Goal: Task Accomplishment & Management: Manage account settings

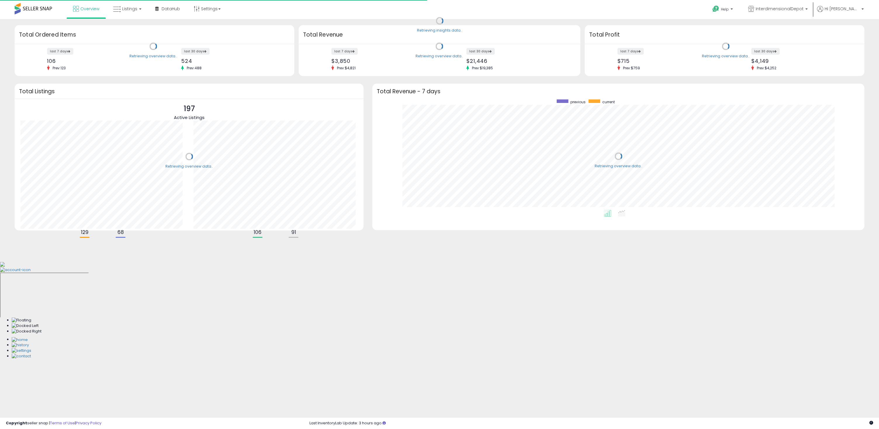
scroll to position [111, 480]
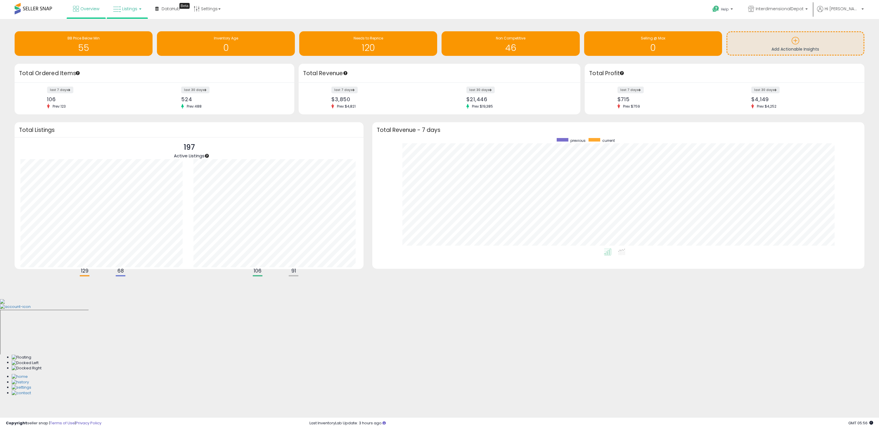
click at [134, 13] on link "Listings" at bounding box center [127, 9] width 37 height 18
click at [130, 23] on li at bounding box center [131, 30] width 49 height 21
click at [127, 10] on span "Listings" at bounding box center [129, 9] width 15 height 6
click at [127, 23] on li at bounding box center [131, 30] width 49 height 21
click at [125, 6] on span "Listings" at bounding box center [129, 9] width 15 height 6
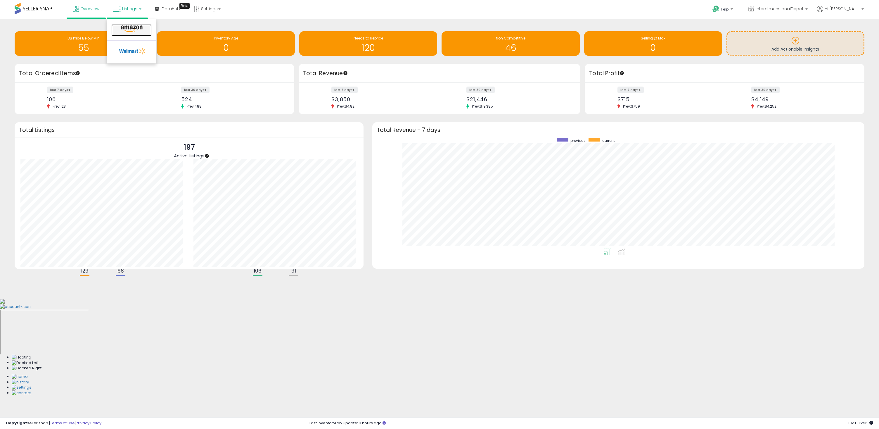
click at [126, 33] on link at bounding box center [131, 30] width 40 height 12
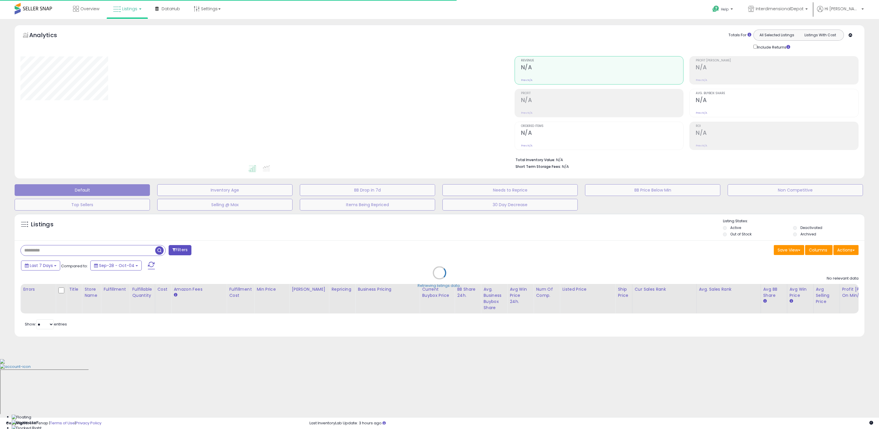
click at [58, 249] on div "Retrieving listings data.." at bounding box center [439, 276] width 859 height 133
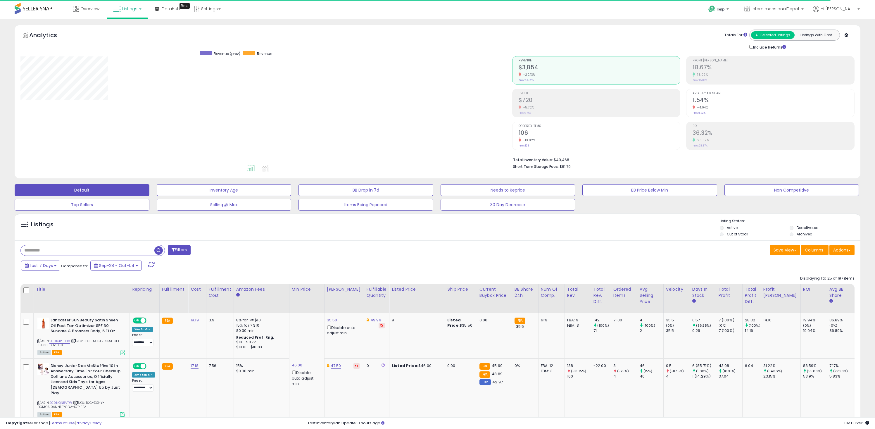
click at [58, 249] on input "text" at bounding box center [88, 250] width 134 height 10
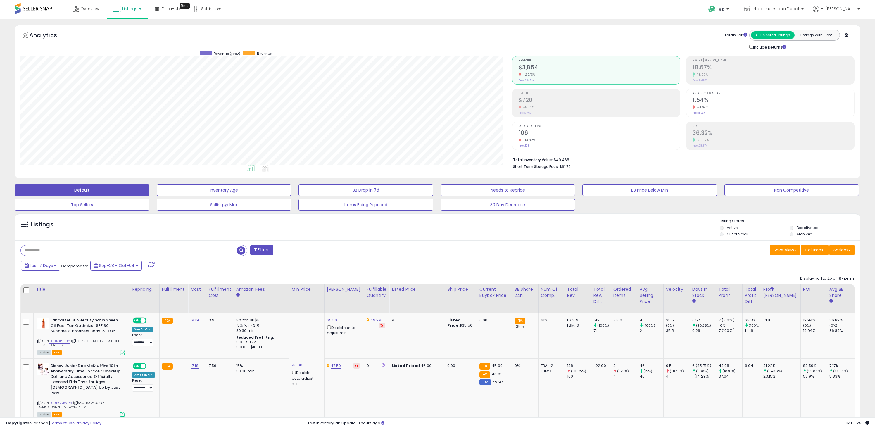
scroll to position [120, 491]
type input "******"
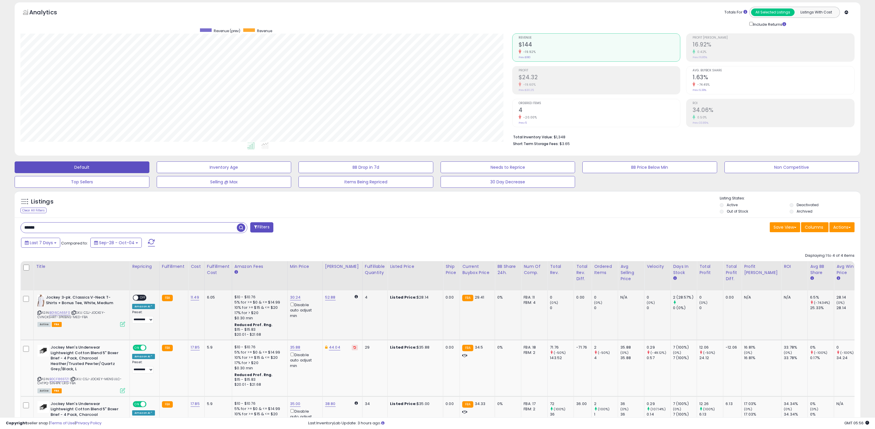
scroll to position [146, 0]
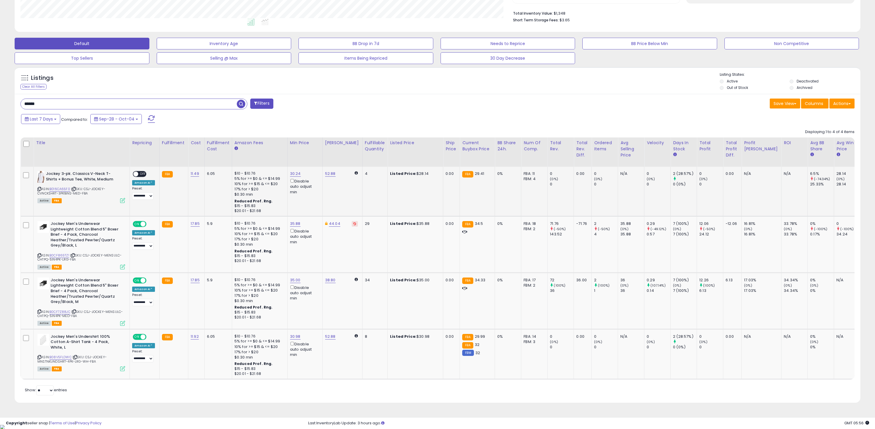
click at [141, 174] on span "OFF" at bounding box center [142, 174] width 9 height 5
click at [290, 173] on link "30.24" at bounding box center [295, 174] width 11 height 6
click at [282, 158] on input "*****" at bounding box center [278, 154] width 52 height 10
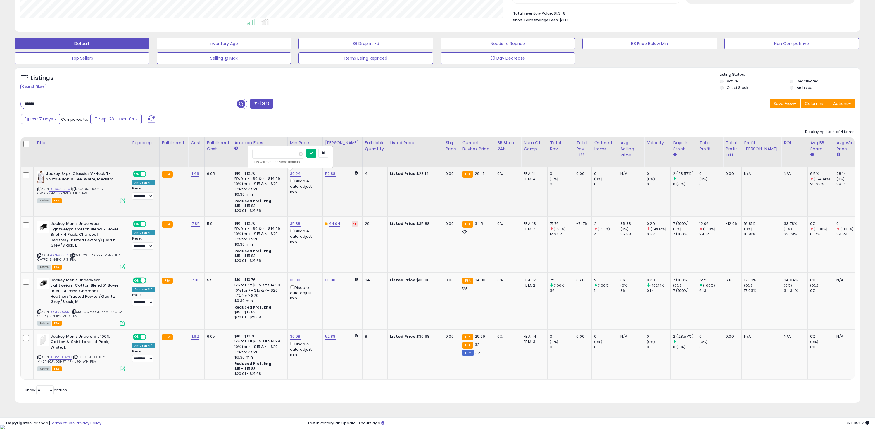
type input "*****"
click at [313, 154] on icon "submit" at bounding box center [312, 153] width 4 height 4
click at [38, 189] on icon at bounding box center [39, 188] width 4 height 3
click at [50, 188] on div "ASIN: B016CA65F0 | SKU: CSJ-JOCKEY-CVNCKSHRT-3PK1BNS-MED-FBA Active FBA" at bounding box center [81, 186] width 88 height 31
click at [42, 177] on img at bounding box center [40, 177] width 7 height 12
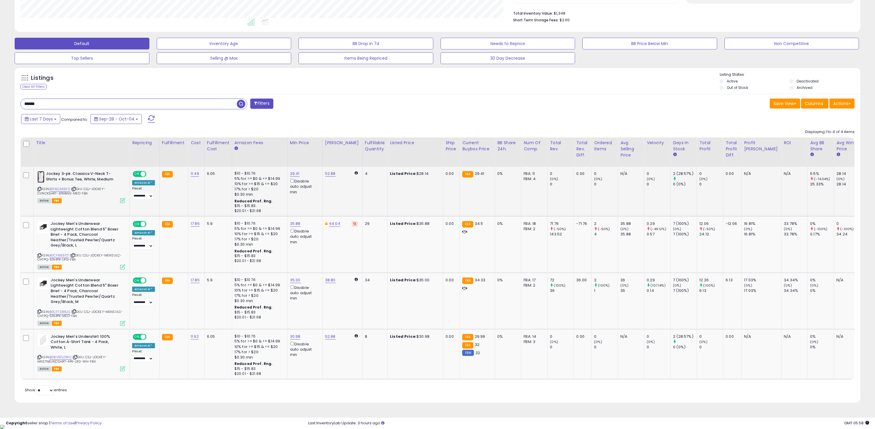
scroll to position [75, 0]
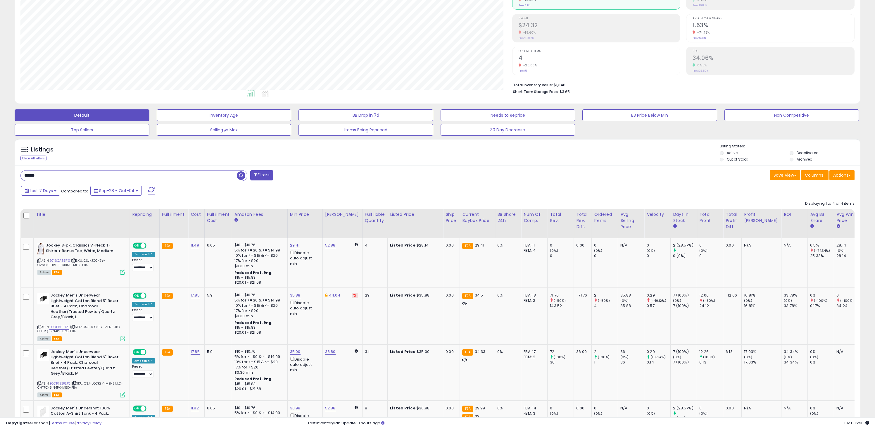
click at [79, 173] on input "******" at bounding box center [129, 175] width 216 height 10
type input "*****"
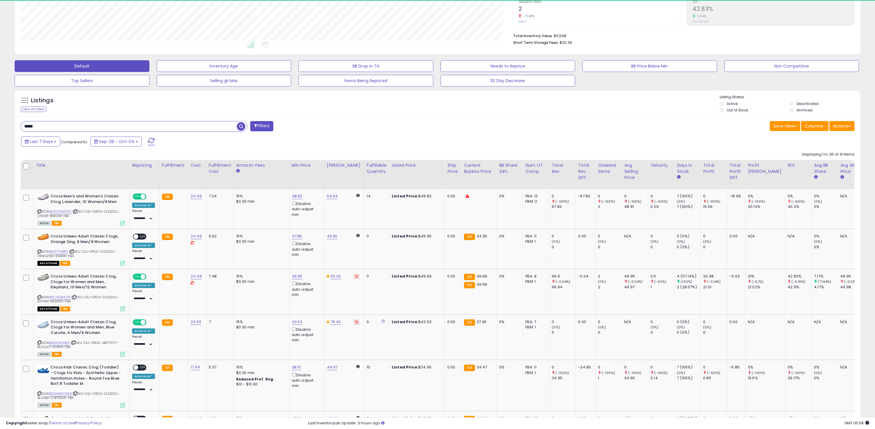
scroll to position [120, 491]
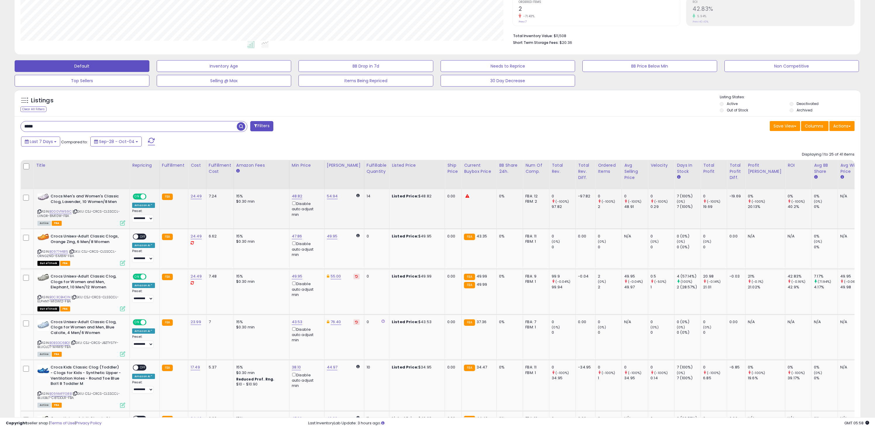
click at [51, 195] on b "Crocs Men's and Women's Classic Clog, Lavender, 10 Women/8 Men" at bounding box center [86, 200] width 71 height 12
click at [58, 208] on div "ASIN: B000V1W59C | SKU: CSJ-CRCS-CLSSCCL-LVNDR-8M10W-FBA Active FBA" at bounding box center [81, 209] width 88 height 31
click at [59, 213] on link "B000V1W59C" at bounding box center [60, 211] width 22 height 5
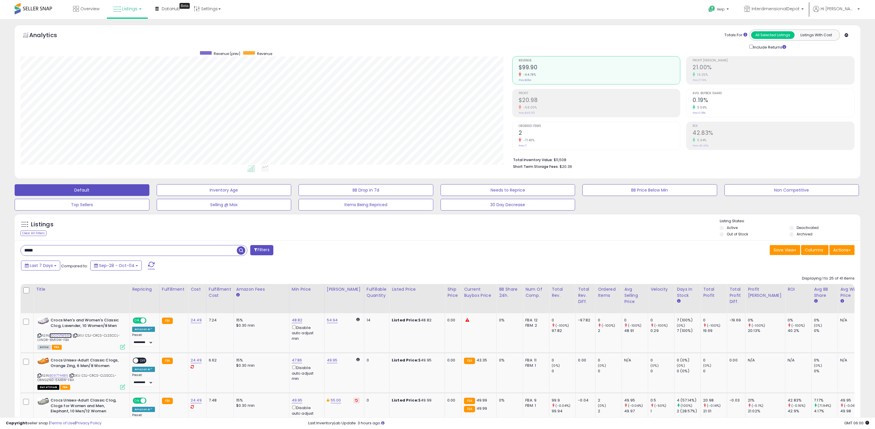
scroll to position [199, 0]
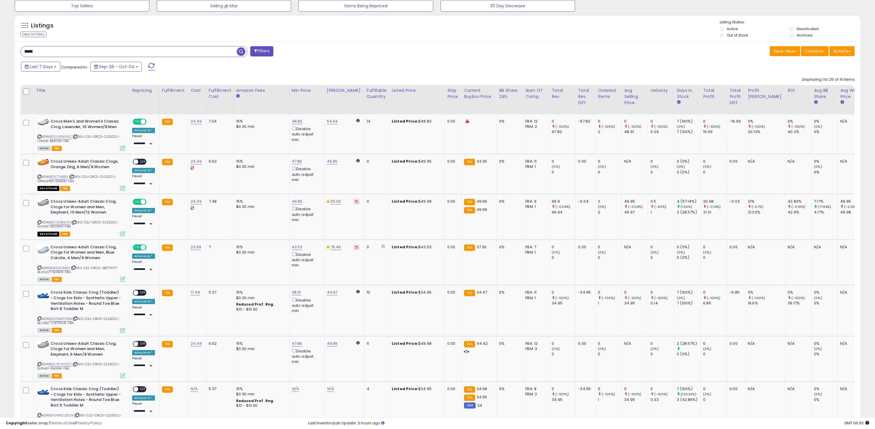
drag, startPoint x: 331, startPoint y: 43, endPoint x: 317, endPoint y: 67, distance: 27.6
click at [370, 166] on td "0" at bounding box center [376, 174] width 25 height 40
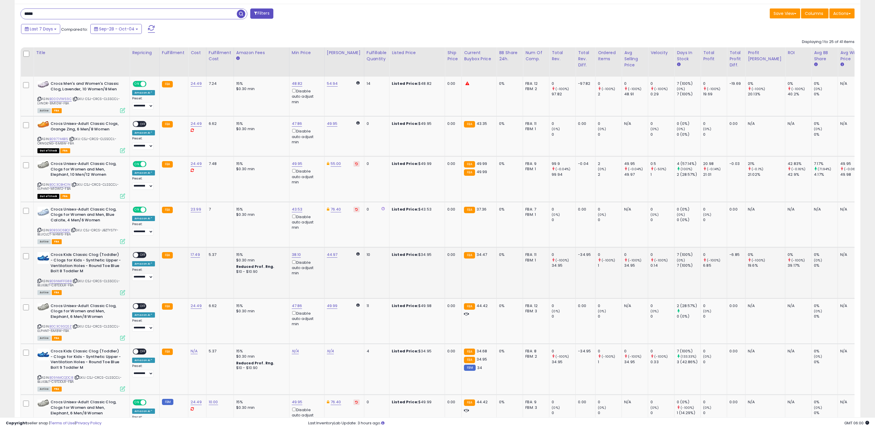
scroll to position [266, 0]
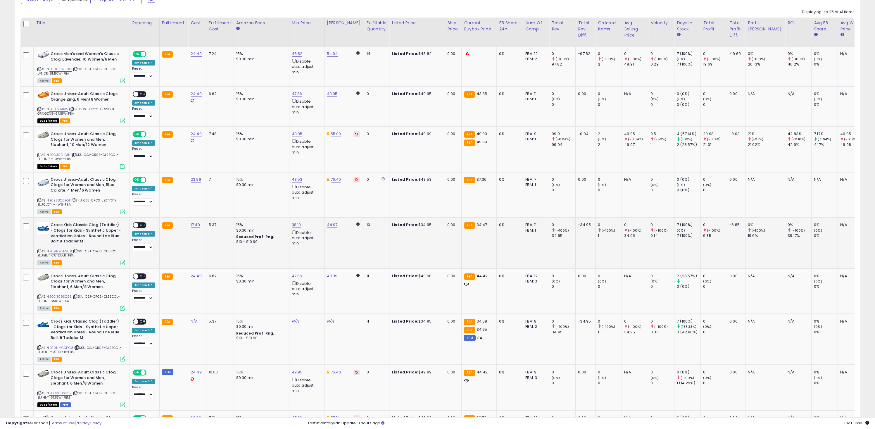
click at [139, 225] on span "OFF" at bounding box center [142, 225] width 9 height 5
click at [292, 225] on link "38.10" at bounding box center [296, 225] width 9 height 6
click at [270, 208] on input "*****" at bounding box center [279, 205] width 52 height 10
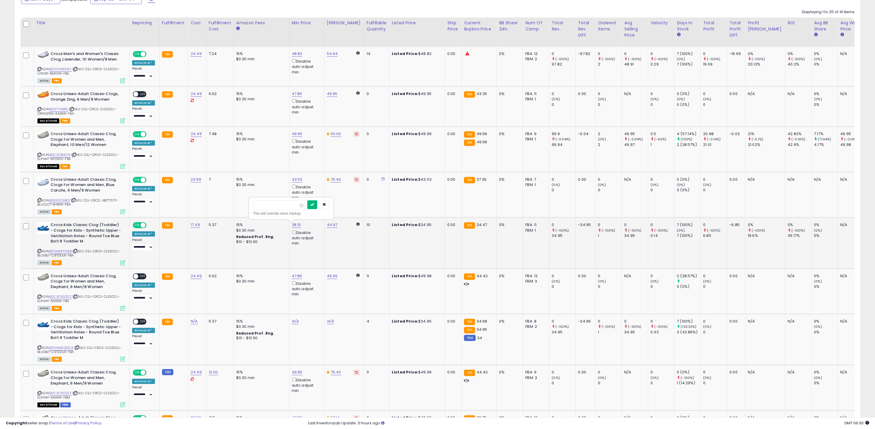
type input "*****"
click at [314, 204] on icon "submit" at bounding box center [312, 205] width 4 height 4
click at [139, 275] on span "OFF" at bounding box center [142, 276] width 9 height 5
click at [59, 291] on b "Crocs Unisex-Adult Classic Clog, Clogs for Women and Men, Elephant, 6 Men/8 Wom…" at bounding box center [86, 282] width 71 height 18
click at [59, 292] on div "ASIN: B0C3C9SQSZ | SKU: CSJ-CRCS-CLSSCCL-ELPHNT-6M8W-FBA Active FBA" at bounding box center [81, 291] width 88 height 37
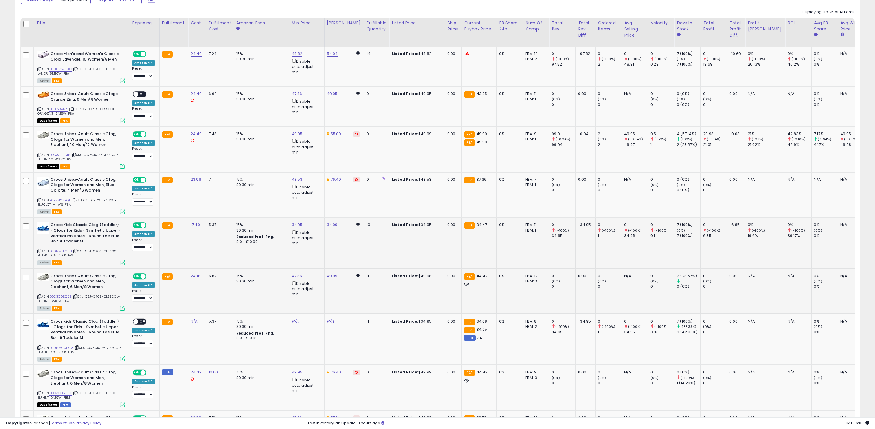
click at [60, 293] on div "ASIN: B0C3C9SQSZ | SKU: CSJ-CRCS-CLSSCCL-ELPHNT-6M8W-FBA Active FBA" at bounding box center [81, 291] width 88 height 37
click at [60, 295] on link "B0C3C9SQSZ" at bounding box center [60, 296] width 22 height 5
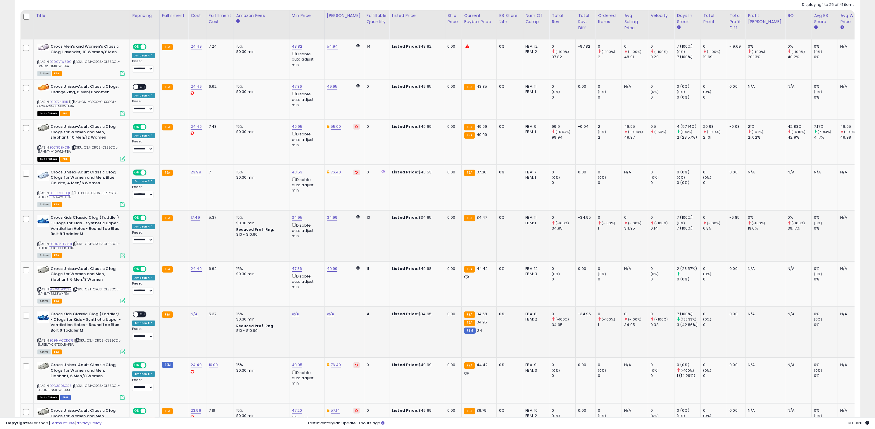
scroll to position [281, 0]
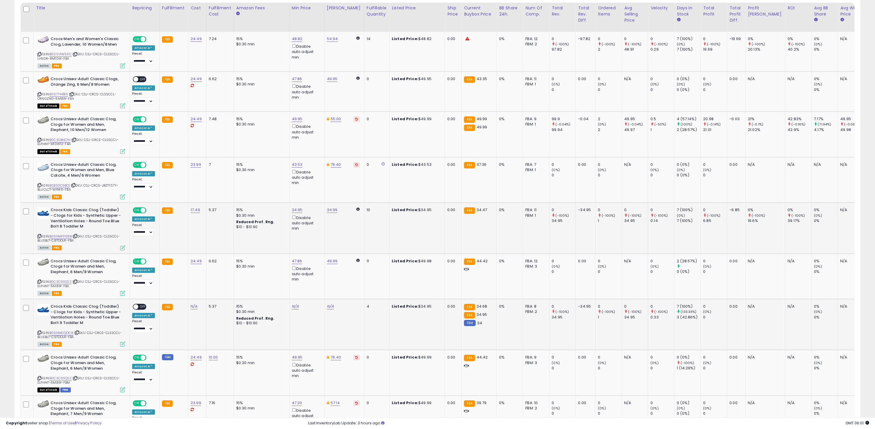
click at [142, 306] on span "OFF" at bounding box center [142, 306] width 9 height 5
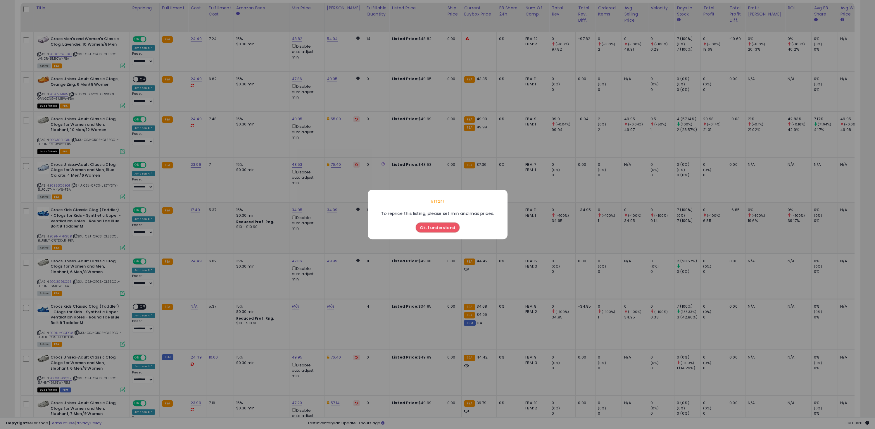
click at [445, 227] on button "Ok, I understand" at bounding box center [438, 227] width 44 height 10
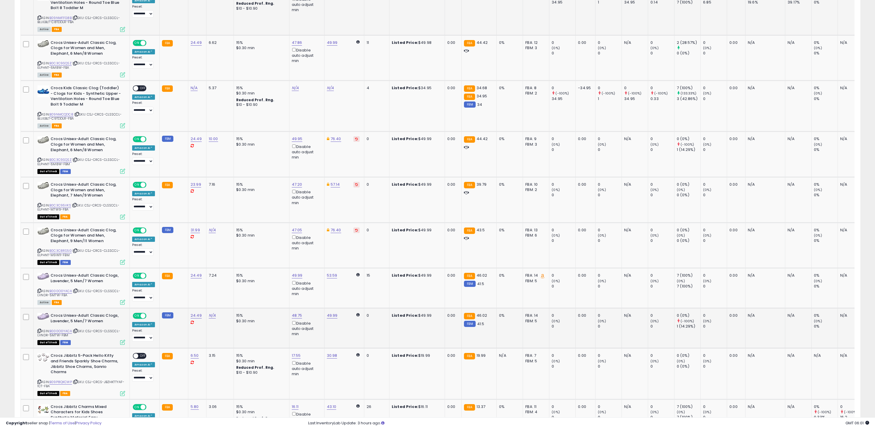
scroll to position [560, 0]
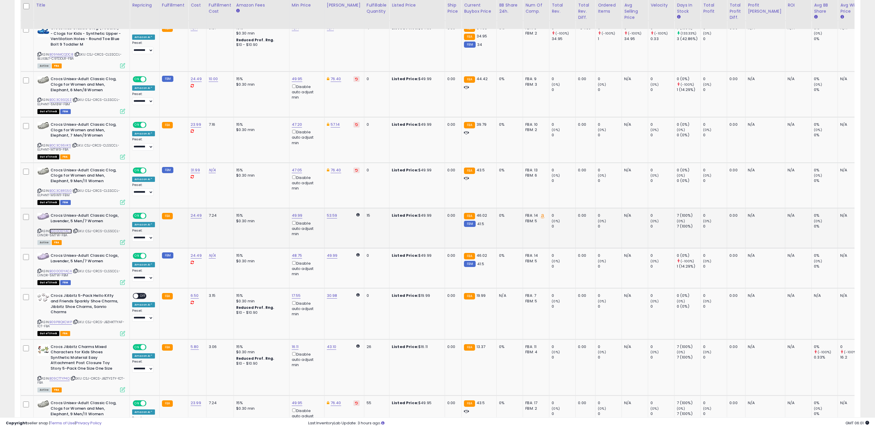
click at [60, 230] on link "B000O0YACA" at bounding box center [60, 231] width 23 height 5
click at [294, 216] on link "49.99" at bounding box center [297, 216] width 11 height 6
click at [294, 196] on input "*****" at bounding box center [280, 196] width 52 height 10
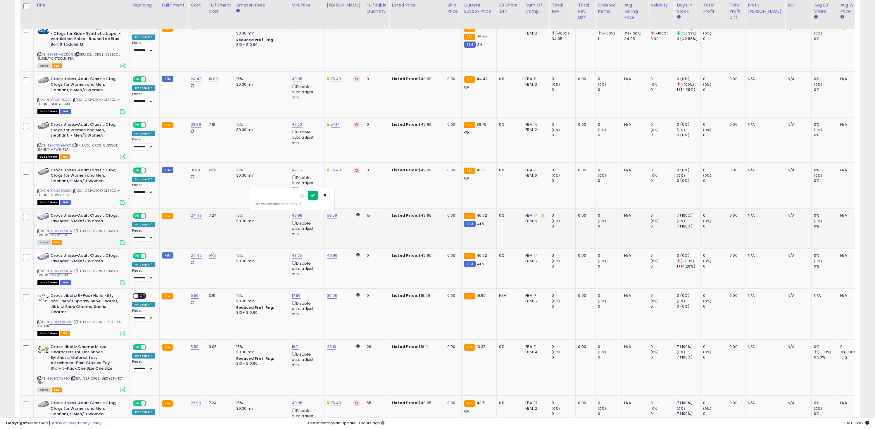
type input "*****"
click at [315, 194] on icon "submit" at bounding box center [313, 195] width 4 height 4
click at [142, 255] on span at bounding box center [143, 255] width 5 height 5
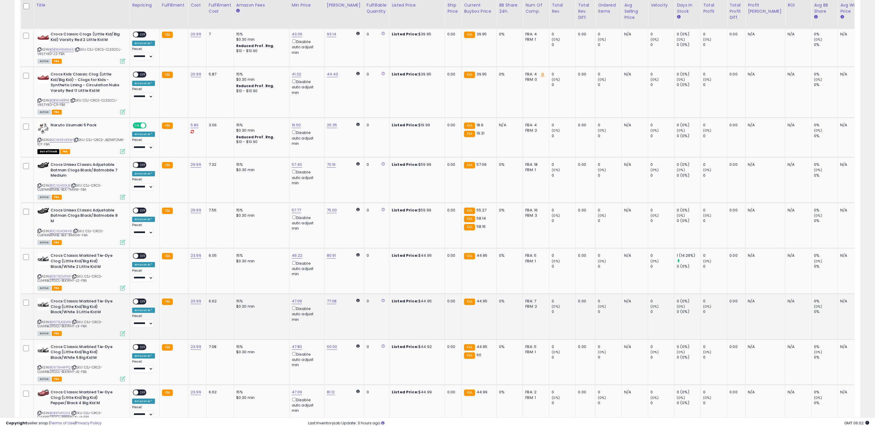
scroll to position [1071, 0]
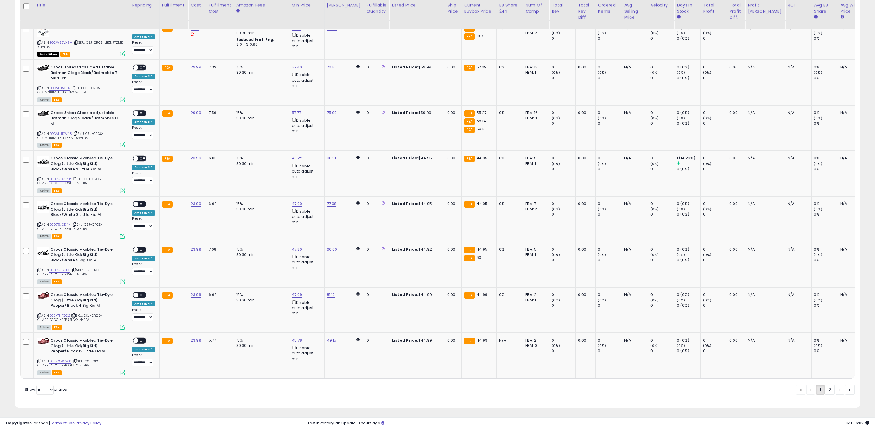
drag, startPoint x: 826, startPoint y: 390, endPoint x: 573, endPoint y: 342, distance: 257.5
click at [826, 390] on link "2" at bounding box center [830, 390] width 10 height 10
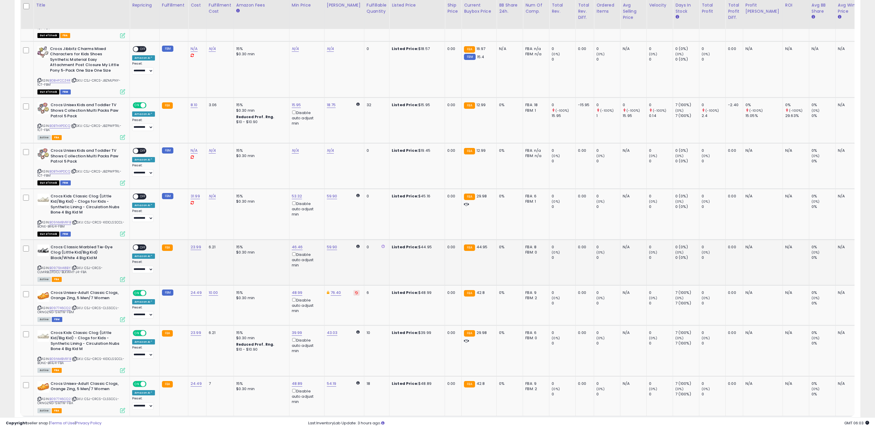
scroll to position [684, 0]
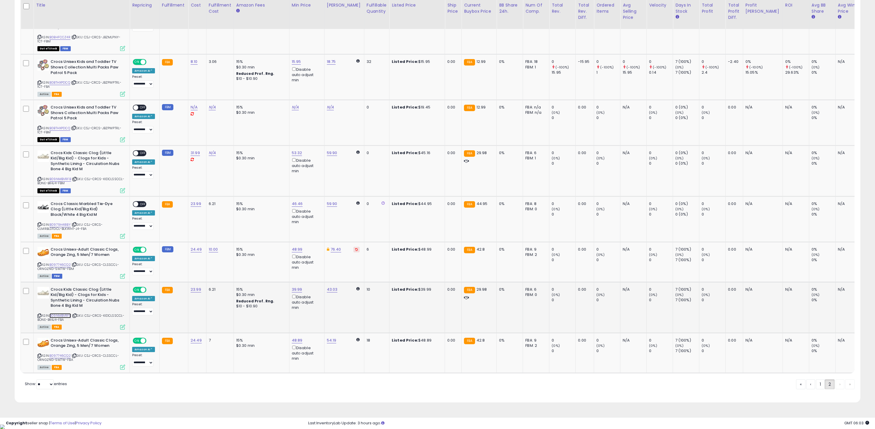
click at [60, 316] on link "B09NMBVRFB" at bounding box center [60, 315] width 22 height 5
drag, startPoint x: 818, startPoint y: 391, endPoint x: 743, endPoint y: 358, distance: 81.9
click at [818, 389] on link "1" at bounding box center [820, 384] width 9 height 10
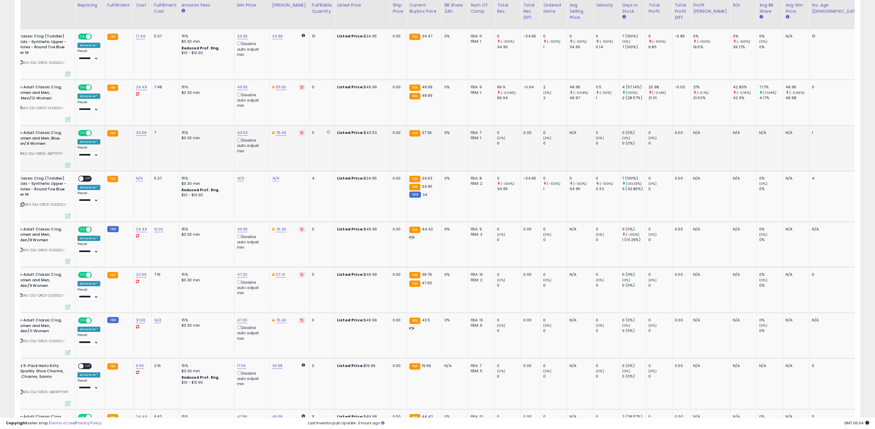
scroll to position [0, 85]
